Goal: Transaction & Acquisition: Purchase product/service

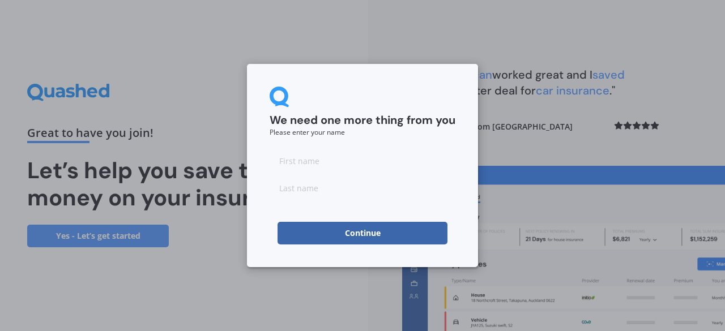
click at [390, 174] on div at bounding box center [363, 174] width 186 height 50
click at [365, 163] on input at bounding box center [363, 160] width 186 height 23
type input "A"
click at [308, 196] on input at bounding box center [363, 188] width 186 height 23
type input "F"
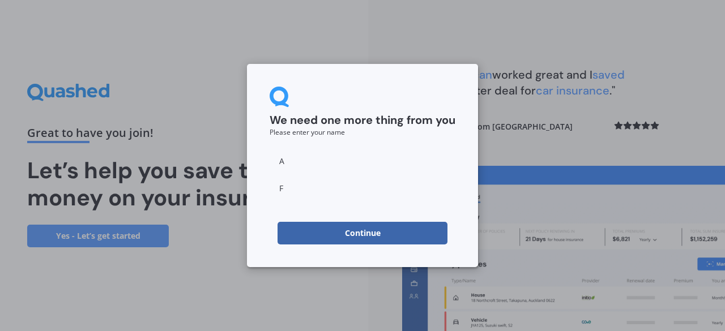
click at [304, 235] on button "Continue" at bounding box center [362, 233] width 170 height 23
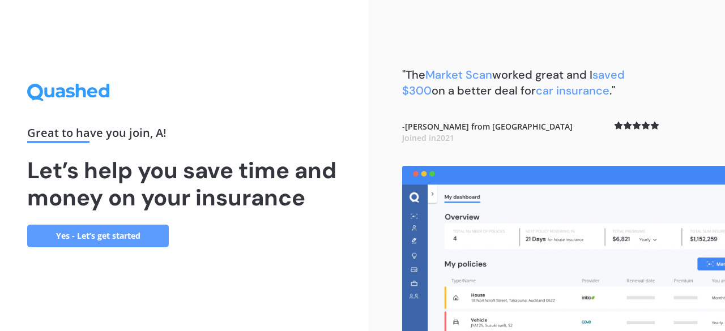
click at [150, 227] on link "Yes - Let’s get started" at bounding box center [98, 236] width 142 height 23
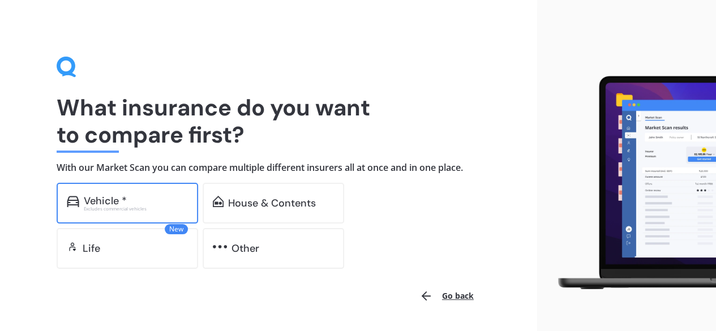
click at [135, 213] on div "Vehicle * Excludes commercial vehicles" at bounding box center [128, 203] width 142 height 41
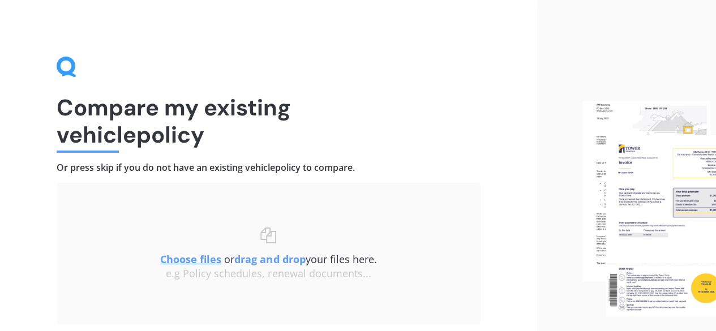
scroll to position [86, 0]
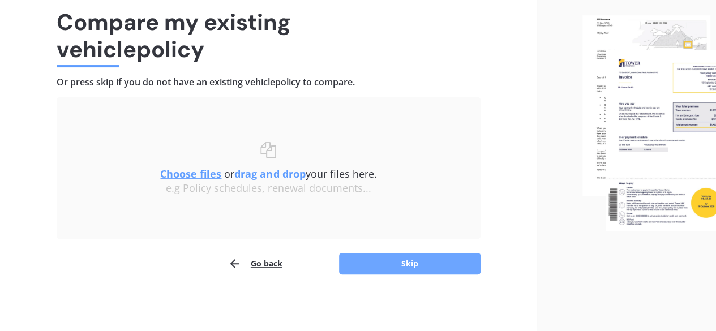
click at [422, 262] on button "Skip" at bounding box center [410, 264] width 142 height 22
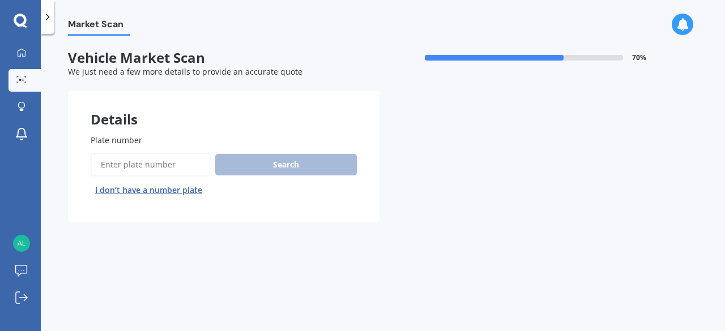
click at [168, 190] on button "I don’t have a number plate" at bounding box center [149, 190] width 116 height 18
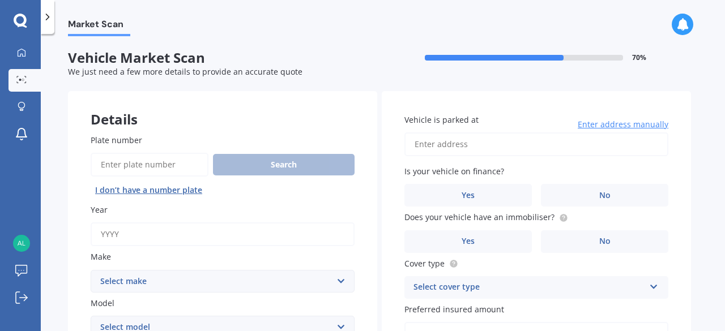
click at [143, 238] on input "Year" at bounding box center [223, 235] width 264 height 24
type input "2024"
select select "TOYOTA"
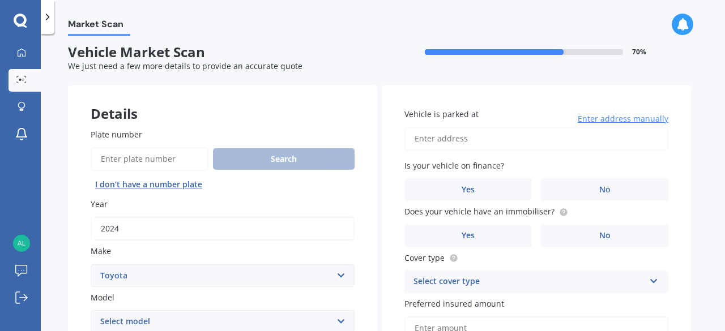
scroll to position [2, 0]
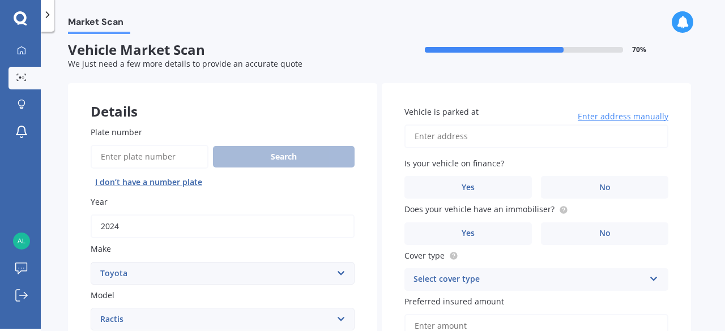
select select "RAV-4"
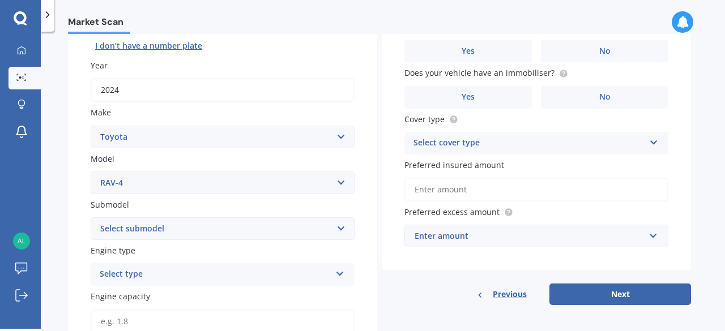
scroll to position [143, 0]
click at [147, 232] on select "Select submodel Diesel EV GX SUV 2.2/4WD/6AT Hybrid Hybrid 2WD Petrol" at bounding box center [223, 228] width 264 height 23
click at [91, 217] on select "Select submodel Diesel EV GX SUV 2.2/4WD/6AT Hybrid Hybrid 2WD Petrol" at bounding box center [223, 228] width 264 height 23
click at [153, 227] on select "Select submodel Diesel EV GX SUV 2.2/4WD/6AT Hybrid Hybrid 2WD Petrol" at bounding box center [223, 228] width 264 height 23
click at [91, 217] on select "Select submodel Diesel EV GX SUV 2.2/4WD/6AT Hybrid Hybrid 2WD Petrol" at bounding box center [223, 228] width 264 height 23
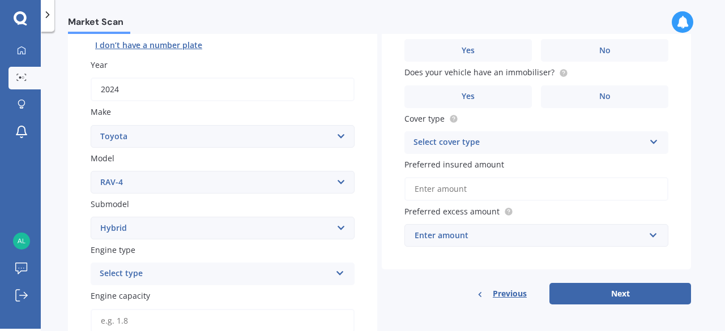
click at [135, 277] on div "Select type" at bounding box center [215, 274] width 231 height 14
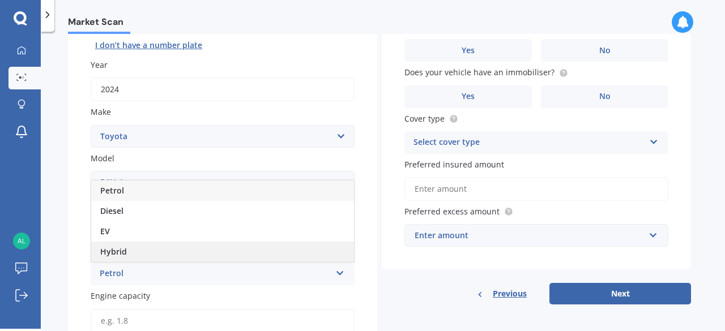
click at [129, 249] on div "Hybrid" at bounding box center [222, 252] width 263 height 20
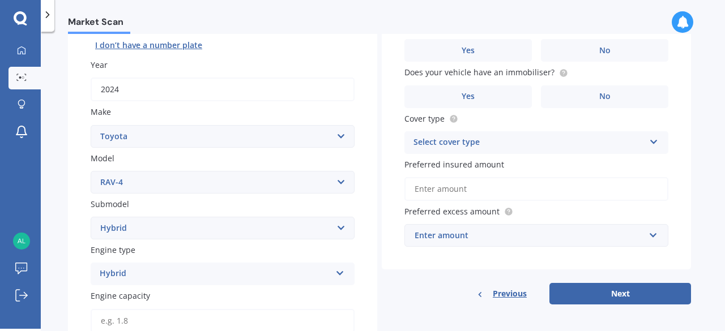
click at [143, 232] on select "Select submodel Diesel EV GX SUV 2.2/4WD/6AT Hybrid Hybrid 2WD Petrol" at bounding box center [223, 228] width 264 height 23
select select "GX SUV 2.2/4WD/6AT"
click at [91, 217] on select "Select submodel Diesel EV GX SUV 2.2/4WD/6AT Hybrid Hybrid 2WD Petrol" at bounding box center [223, 228] width 264 height 23
click at [134, 270] on div "Hybrid" at bounding box center [215, 274] width 231 height 14
click at [126, 255] on div "Hybrid" at bounding box center [222, 252] width 263 height 20
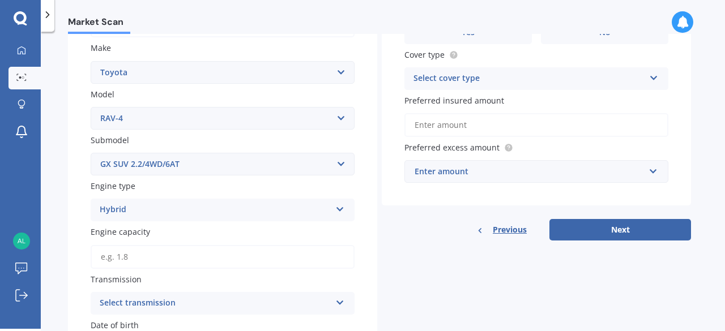
scroll to position [207, 0]
click at [126, 255] on input "Engine capacity" at bounding box center [223, 257] width 264 height 24
type input "2.5"
click at [72, 282] on div "Plate number Search I don’t have a number plate Year [DATE] Make Select make AC…" at bounding box center [222, 234] width 309 height 665
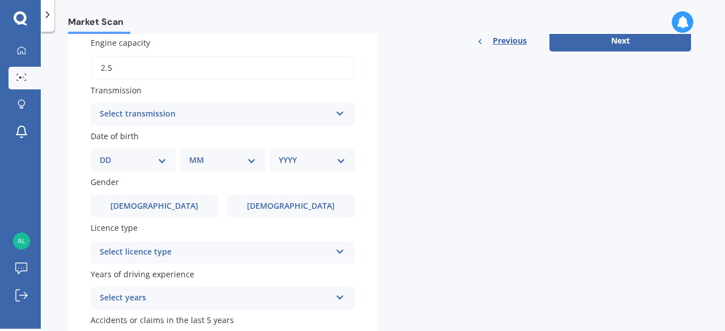
scroll to position [398, 0]
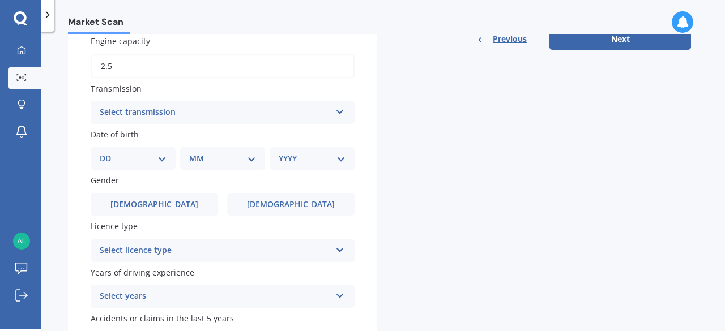
click at [168, 117] on div "Select transmission" at bounding box center [215, 113] width 231 height 14
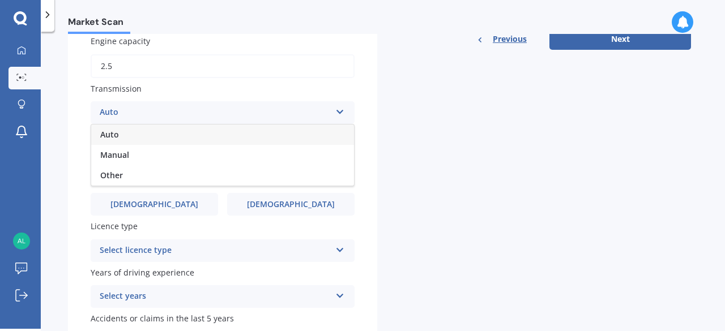
click at [127, 142] on div "Auto" at bounding box center [222, 135] width 263 height 20
click at [116, 158] on select "DD 01 02 03 04 05 06 07 08 09 10 11 12 13 14 15 16 17 18 19 20 21 22 23 24 25 2…" at bounding box center [133, 158] width 67 height 12
select select "10"
click at [109, 154] on select "DD 01 02 03 04 05 06 07 08 09 10 11 12 13 14 15 16 17 18 19 20 21 22 23 24 25 2…" at bounding box center [133, 158] width 67 height 12
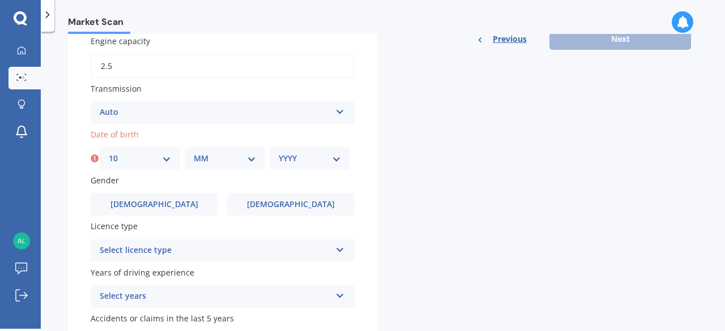
click at [208, 157] on select "MM 01 02 03 04 05 06 07 08 09 10 11 12" at bounding box center [225, 158] width 62 height 12
select select "10"
click at [194, 154] on select "MM 01 02 03 04 05 06 07 08 09 10 11 12" at bounding box center [225, 158] width 62 height 12
click at [290, 161] on select "YYYY 2025 2024 2023 2022 2021 2020 2019 2018 2017 2016 2015 2014 2013 2012 2011…" at bounding box center [310, 158] width 62 height 12
select select "1986"
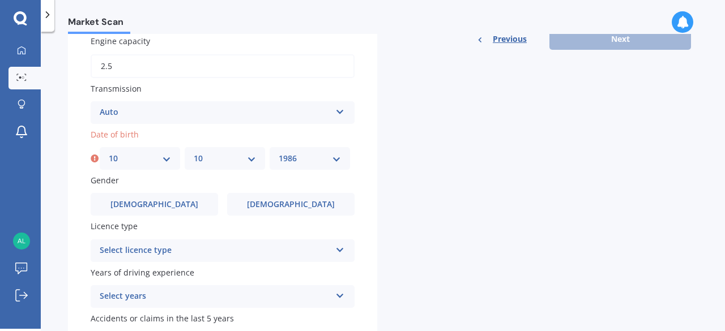
click at [279, 154] on select "YYYY 2025 2024 2023 2022 2021 2020 2019 2018 2017 2016 2015 2014 2013 2012 2011…" at bounding box center [310, 158] width 62 height 12
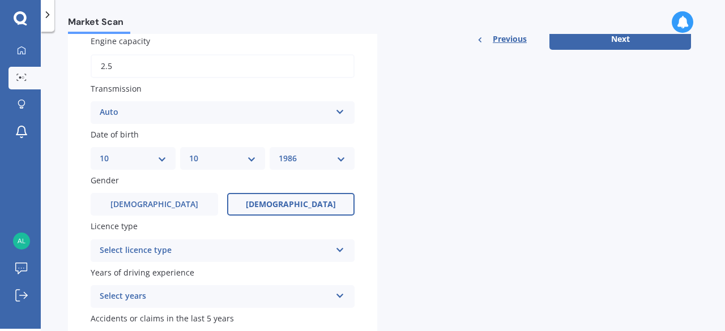
click at [254, 206] on label "[DEMOGRAPHIC_DATA]" at bounding box center [290, 204] width 127 height 23
click at [0, 0] on input "[DEMOGRAPHIC_DATA]" at bounding box center [0, 0] width 0 height 0
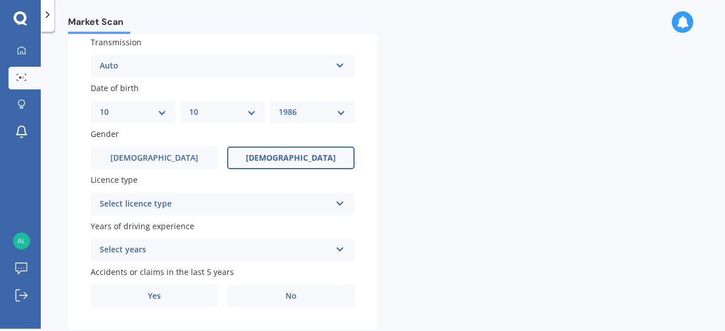
scroll to position [447, 0]
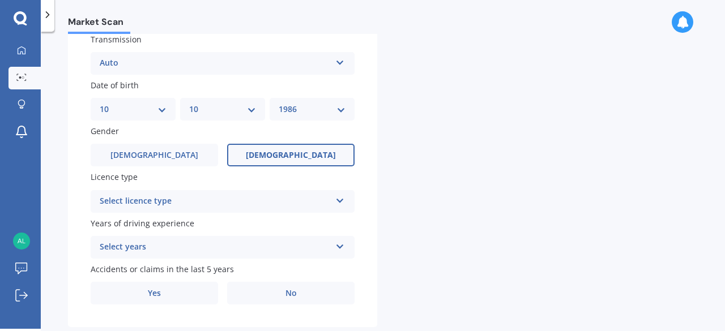
click at [254, 206] on div "Select licence type" at bounding box center [215, 202] width 231 height 14
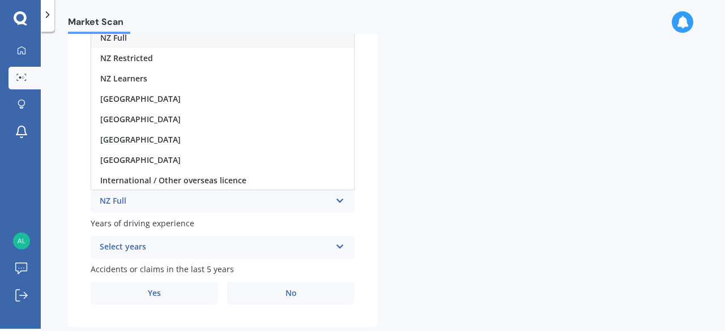
click at [142, 39] on div "NZ Full" at bounding box center [222, 38] width 263 height 20
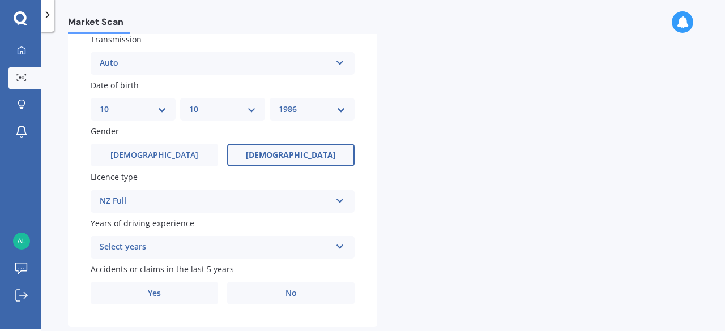
scroll to position [477, 0]
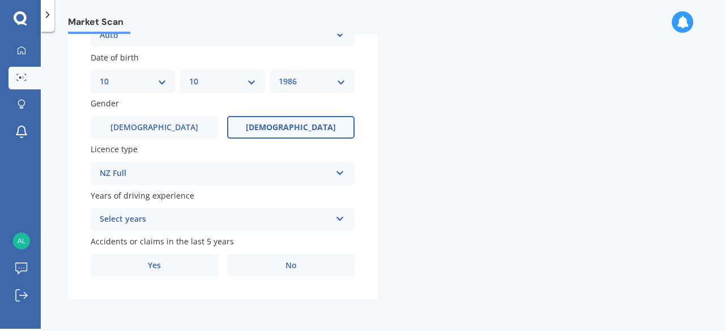
click at [181, 219] on div "Select years" at bounding box center [215, 220] width 231 height 14
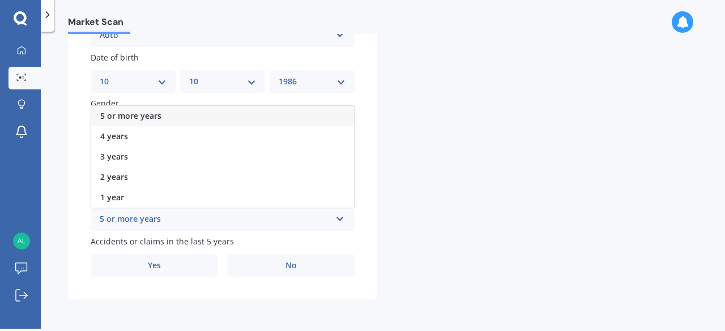
click at [157, 116] on span "5 or more years" at bounding box center [130, 115] width 61 height 11
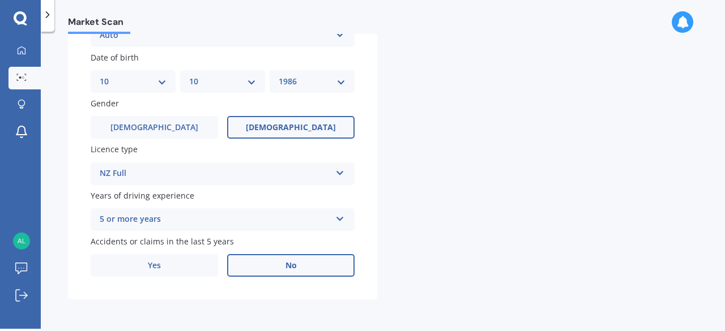
click at [285, 265] on span "No" at bounding box center [290, 266] width 11 height 10
click at [0, 0] on input "No" at bounding box center [0, 0] width 0 height 0
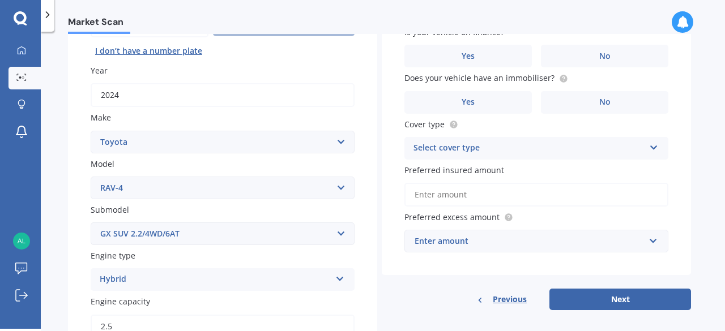
scroll to position [0, 0]
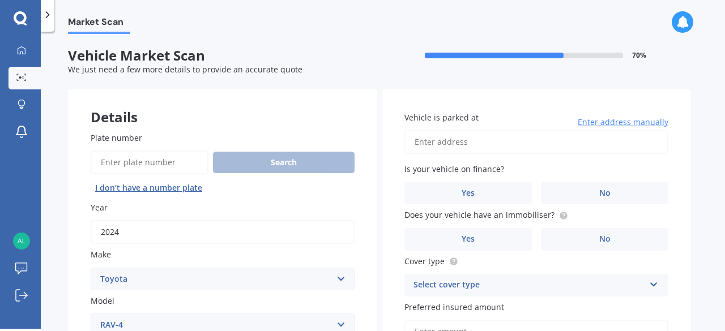
click at [532, 139] on input "Vehicle is parked at" at bounding box center [536, 142] width 264 height 24
type input "[STREET_ADDRESS]"
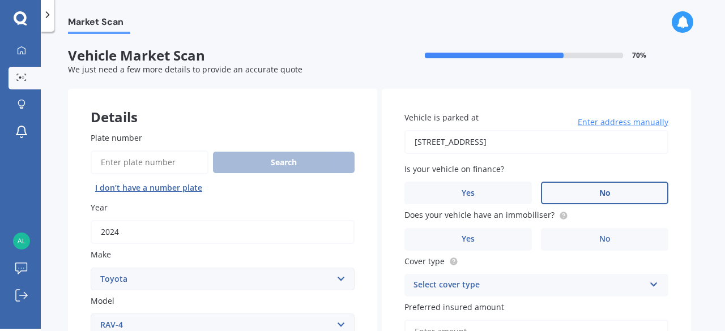
click at [574, 198] on label "No" at bounding box center [604, 193] width 127 height 23
click at [0, 0] on input "No" at bounding box center [0, 0] width 0 height 0
click at [501, 234] on label "Yes" at bounding box center [467, 239] width 127 height 23
click at [0, 0] on input "Yes" at bounding box center [0, 0] width 0 height 0
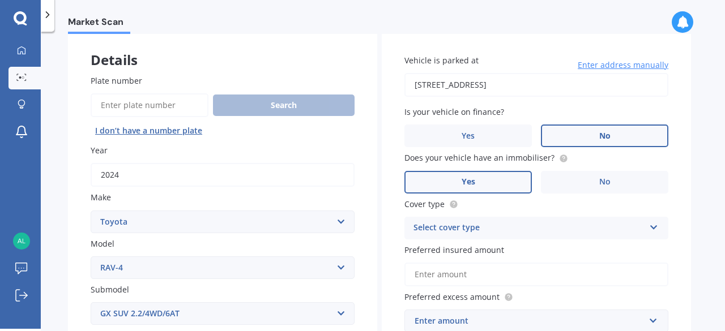
scroll to position [58, 0]
click at [501, 234] on div "Select cover type" at bounding box center [528, 228] width 231 height 14
click at [488, 243] on div "Comprehensive" at bounding box center [536, 250] width 263 height 20
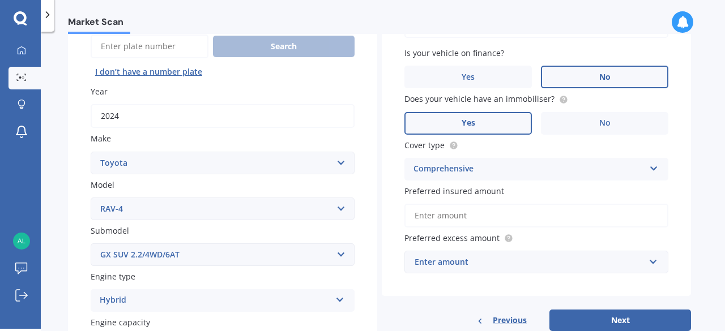
scroll to position [118, 0]
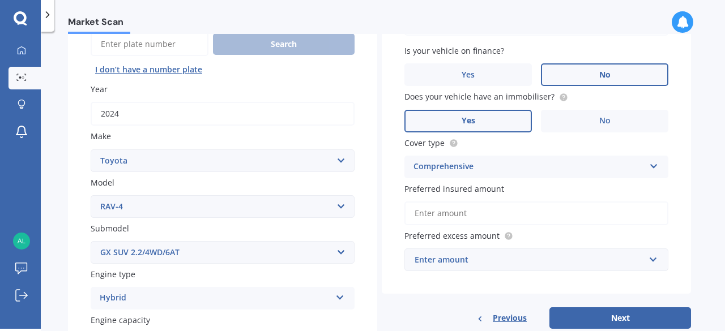
click at [481, 213] on input "Preferred insured amount" at bounding box center [536, 214] width 264 height 24
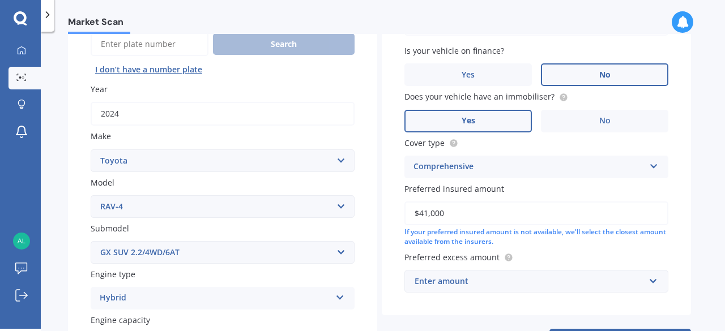
type input "$41,000"
click at [472, 290] on input "text" at bounding box center [532, 282] width 254 height 22
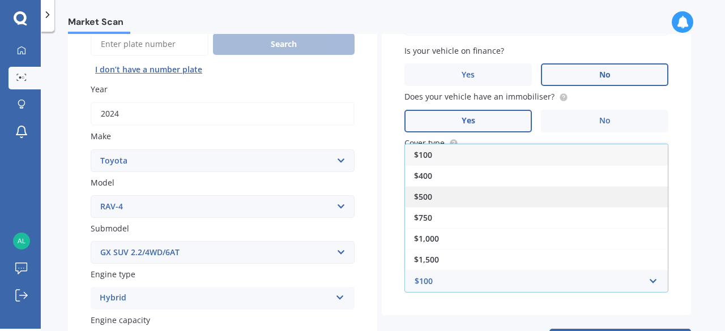
click at [438, 194] on div "$500" at bounding box center [536, 196] width 263 height 21
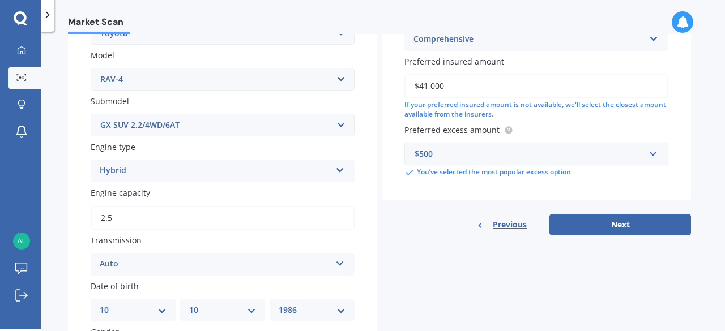
scroll to position [249, 0]
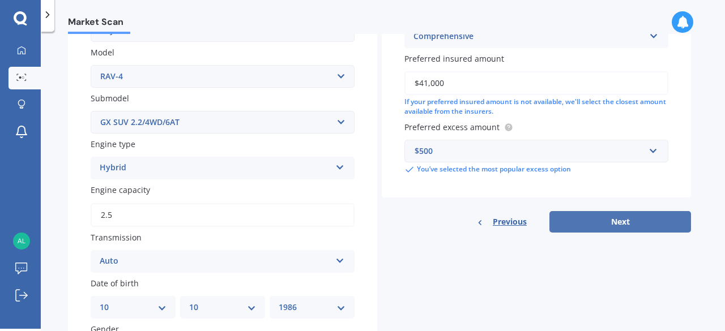
click at [604, 220] on button "Next" at bounding box center [620, 222] width 142 height 22
select select "10"
select select "1986"
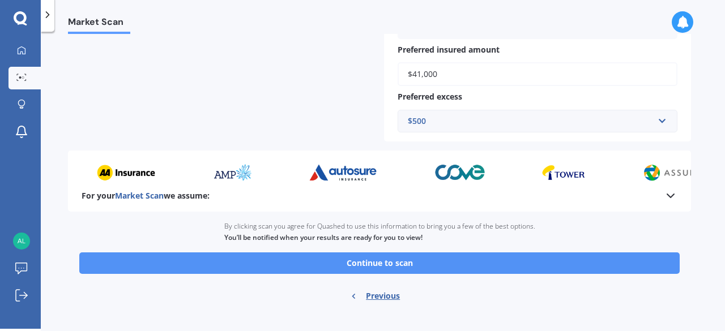
scroll to position [485, 0]
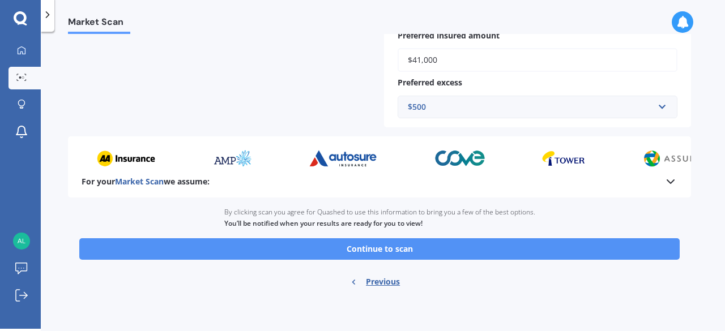
click at [367, 249] on button "Continue to scan" at bounding box center [379, 249] width 600 height 22
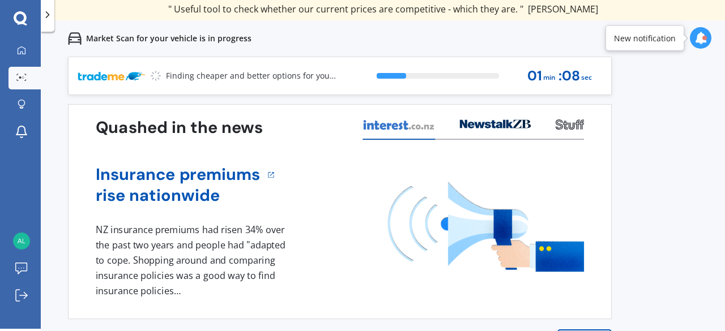
click at [698, 40] on icon at bounding box center [700, 38] width 12 height 12
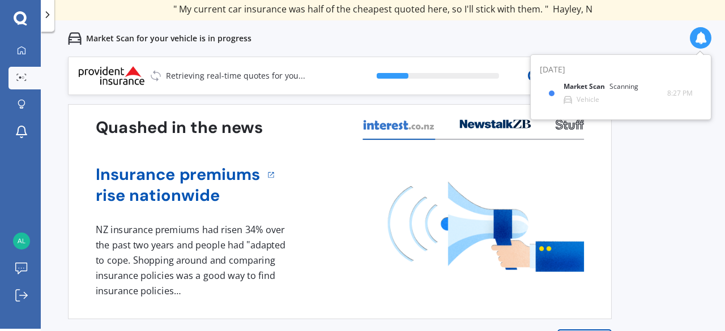
click at [659, 131] on div "Previous 60,000+ Kiwis have signed up to shop and save on insurance with us " H…" at bounding box center [383, 222] width 684 height 331
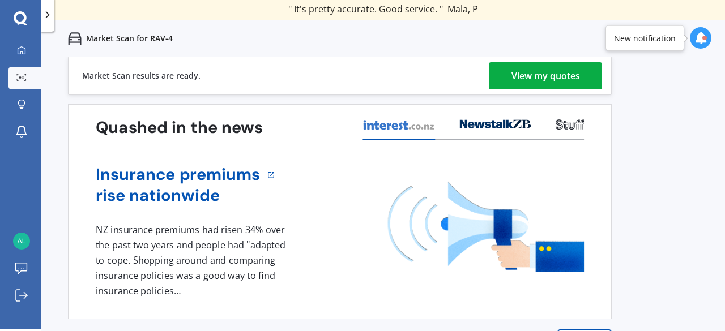
click at [532, 72] on div "View my quotes" at bounding box center [545, 75] width 69 height 27
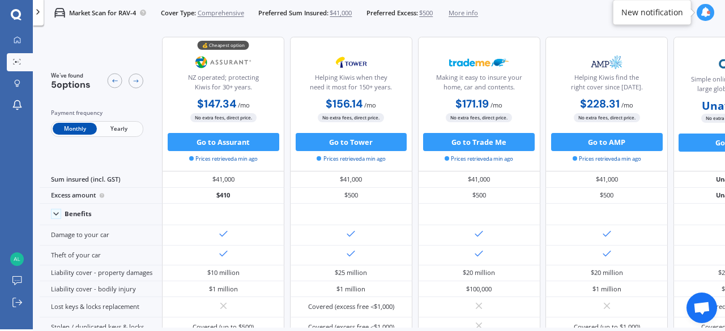
click at [121, 127] on span "Yearly" at bounding box center [119, 129] width 44 height 12
